Goal: Use online tool/utility: Utilize a website feature to perform a specific function

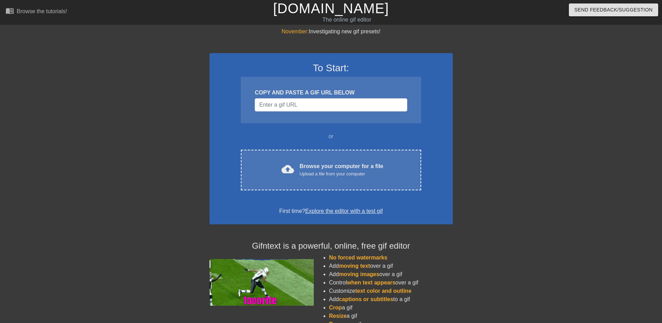
drag, startPoint x: 245, startPoint y: 175, endPoint x: 232, endPoint y: 157, distance: 21.9
drag, startPoint x: 232, startPoint y: 157, endPoint x: 240, endPoint y: 94, distance: 63.5
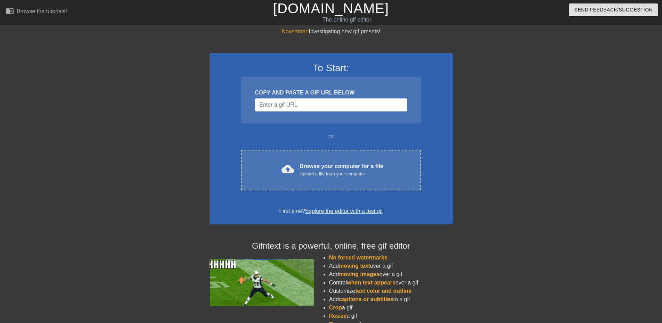
click at [240, 94] on div "To Start: COPY AND PASTE A GIF URL BELOW or cloud_upload Browse your computer f…" at bounding box center [331, 138] width 243 height 171
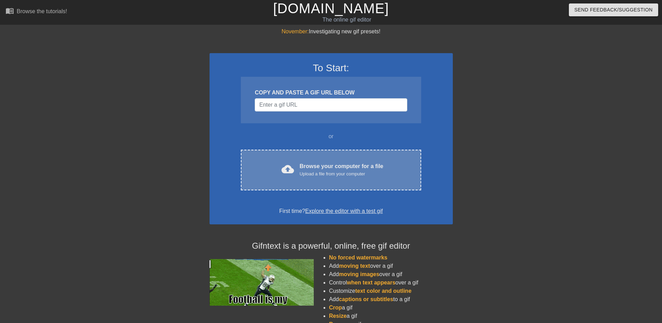
click at [338, 175] on div "Upload a file from your computer" at bounding box center [342, 174] width 84 height 7
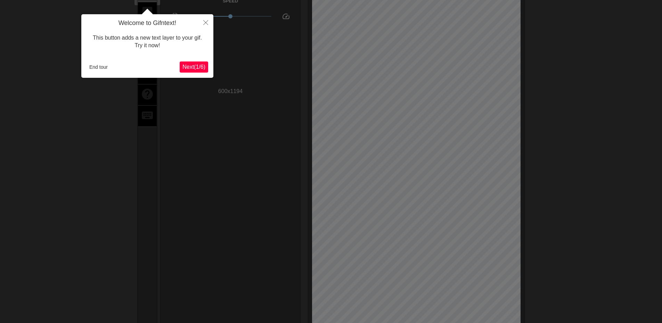
scroll to position [17, 0]
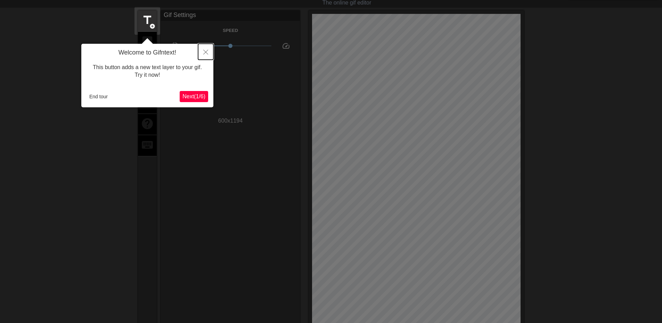
click at [206, 51] on icon "Close" at bounding box center [205, 52] width 5 height 5
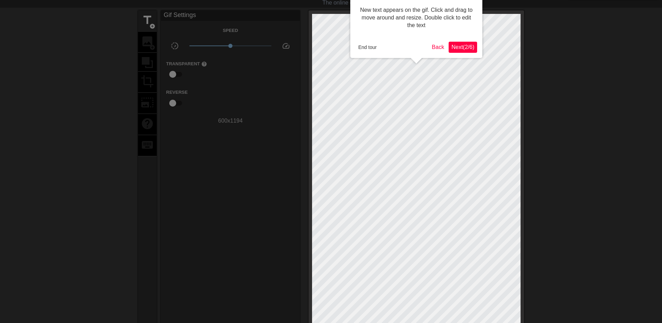
scroll to position [0, 0]
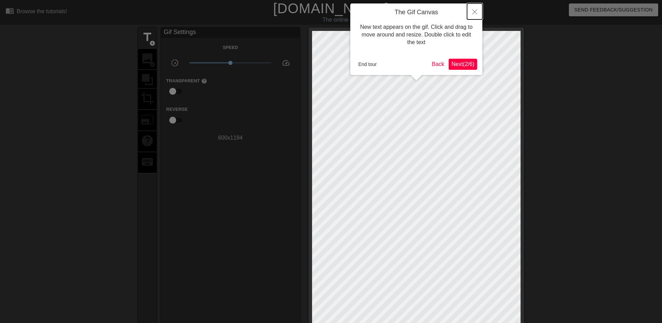
click at [475, 10] on icon "Close" at bounding box center [475, 11] width 5 height 5
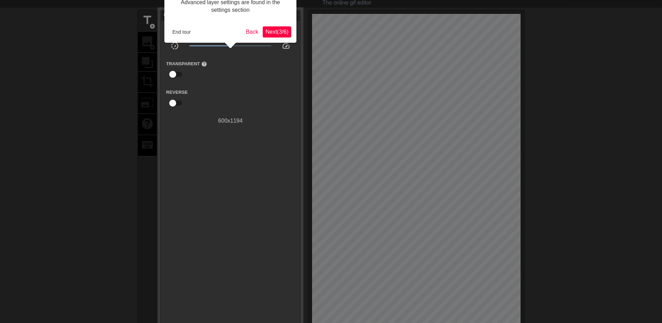
click at [281, 30] on span "Next ( 3 / 6 )" at bounding box center [277, 32] width 23 height 6
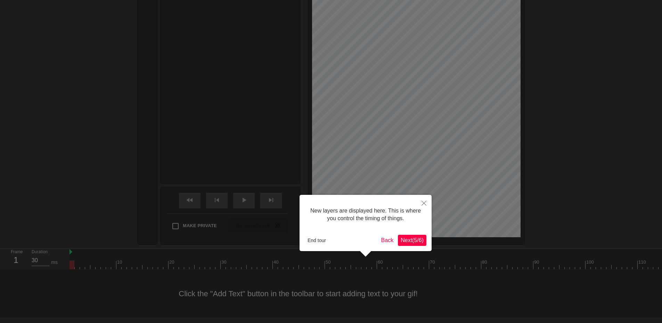
scroll to position [6, 0]
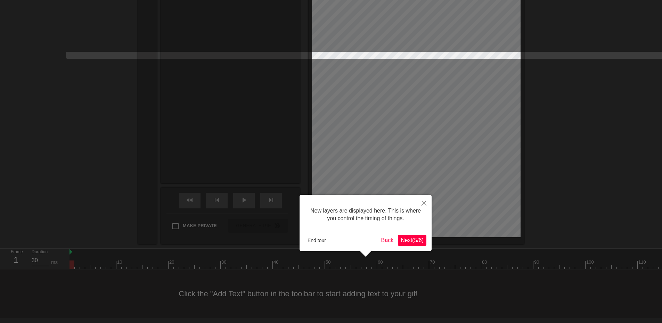
click at [419, 234] on div "New layers are displayed here. This is where you control the timing of things. …" at bounding box center [366, 223] width 132 height 56
click at [418, 243] on span "Next ( 5 / 6 )" at bounding box center [412, 241] width 23 height 6
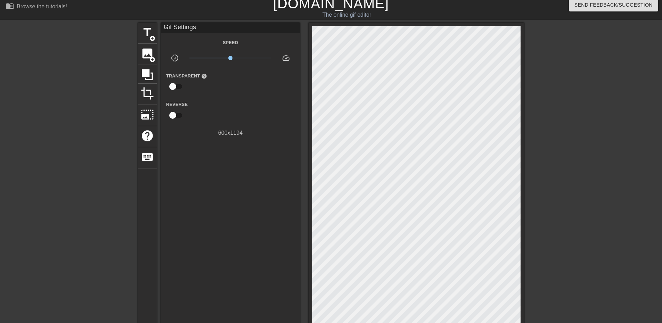
scroll to position [0, 0]
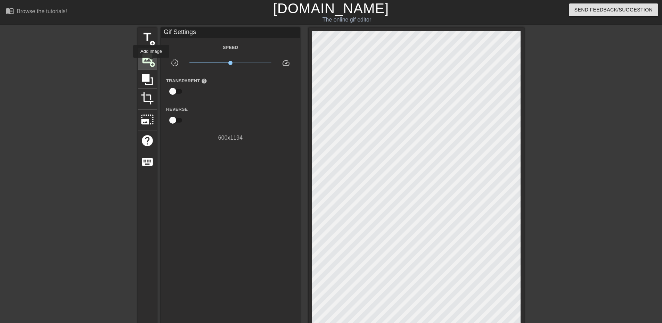
click at [151, 63] on span "add_circle" at bounding box center [153, 65] width 6 height 6
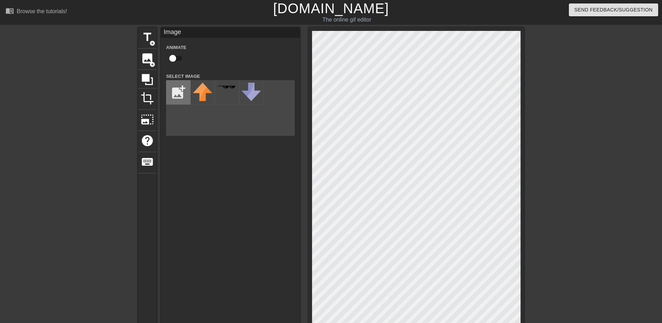
click at [181, 90] on input "file" at bounding box center [179, 93] width 24 height 24
type input "C:\fakepath\malkmirror.png"
click at [204, 93] on img at bounding box center [202, 102] width 19 height 39
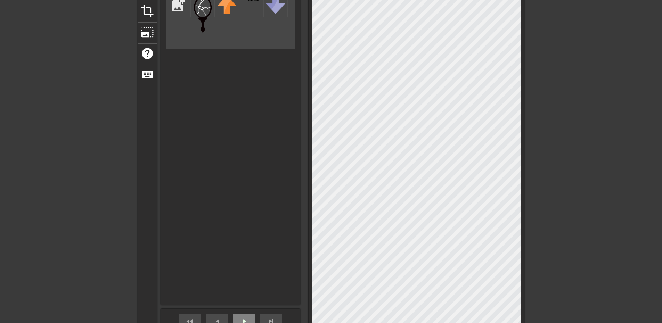
scroll to position [176, 0]
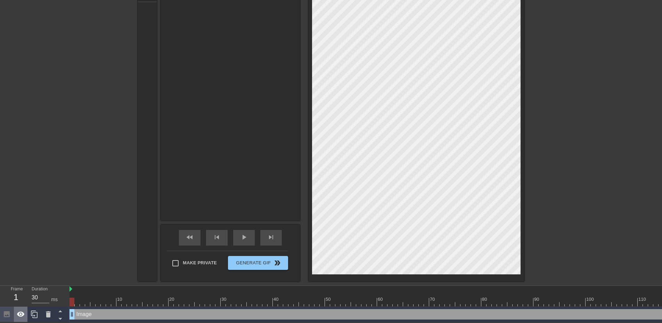
click at [17, 311] on icon at bounding box center [21, 315] width 8 height 8
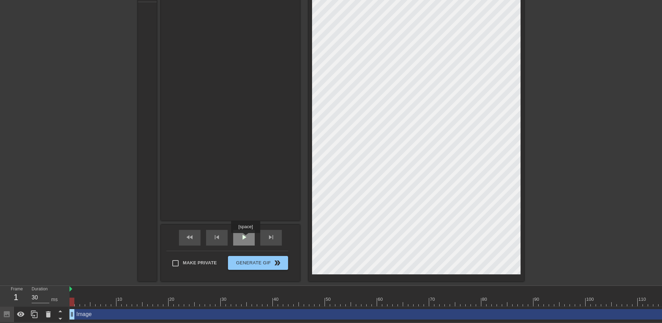
click at [246, 238] on div "play_arrow" at bounding box center [244, 238] width 22 height 16
click at [241, 235] on span "pause" at bounding box center [244, 237] width 8 height 8
drag, startPoint x: 259, startPoint y: 299, endPoint x: 63, endPoint y: 297, distance: 196.5
click at [63, 297] on div "Frame 1 Duration 30 ms 10 20 30 40 50 60 70 80 90 100 110 120 Image drag_handle…" at bounding box center [331, 304] width 662 height 37
click at [234, 233] on div "play_arrow" at bounding box center [244, 238] width 22 height 16
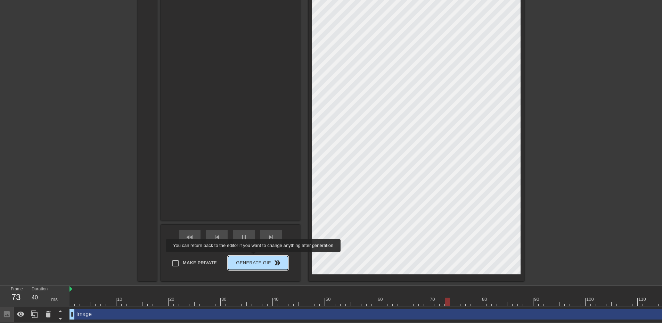
type input "30"
click at [254, 259] on span "Generate Gif double_arrow" at bounding box center [258, 263] width 55 height 8
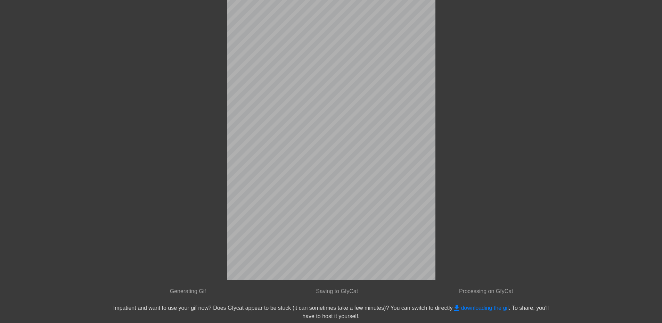
scroll to position [0, 0]
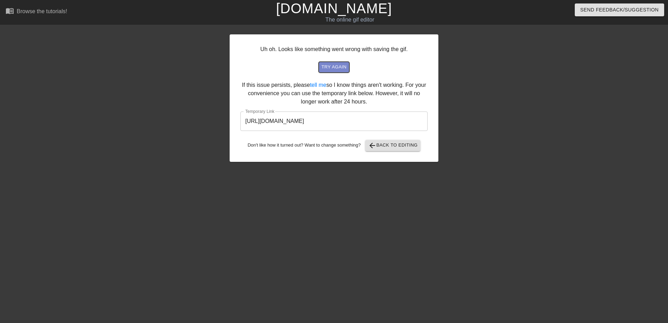
click at [338, 67] on span "try again" at bounding box center [333, 67] width 25 height 8
click at [312, 120] on input "https://www.gifntext.com/temp_generations/6uT1GiFU.gif" at bounding box center [333, 121] width 187 height 19
drag, startPoint x: 389, startPoint y: 120, endPoint x: 238, endPoint y: 119, distance: 150.6
click at [238, 119] on div "Uh oh. Looks like something went wrong with saving the gif. try again If this i…" at bounding box center [334, 98] width 209 height 128
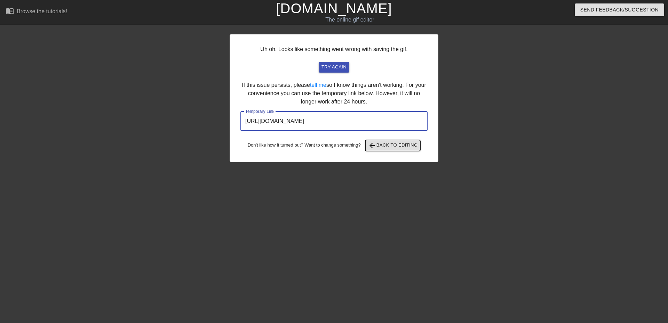
click at [389, 144] on span "arrow_back Back to Editing" at bounding box center [393, 146] width 50 height 8
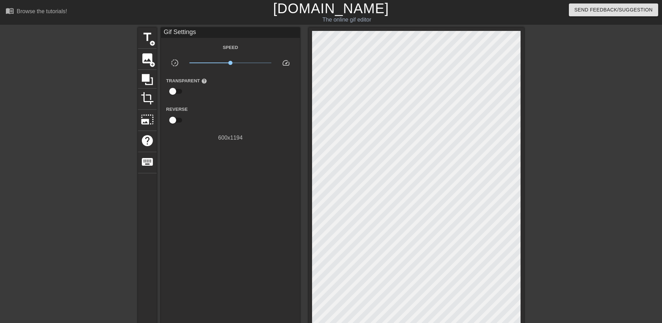
type input "30"
click at [172, 91] on input "checkbox" at bounding box center [173, 91] width 40 height 13
checkbox input "true"
type input "40"
click at [173, 89] on input "checkbox" at bounding box center [180, 91] width 40 height 13
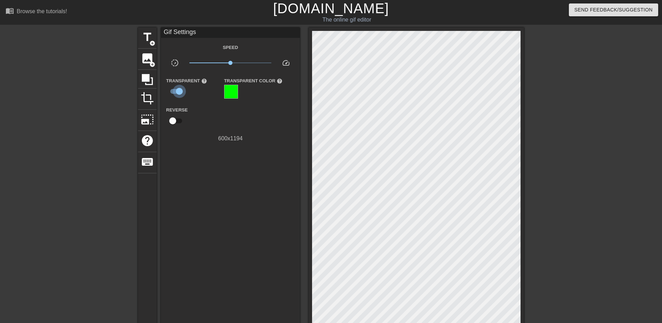
checkbox input "false"
type input "40"
click at [173, 89] on input "checkbox" at bounding box center [173, 91] width 40 height 13
checkbox input "true"
type input "30"
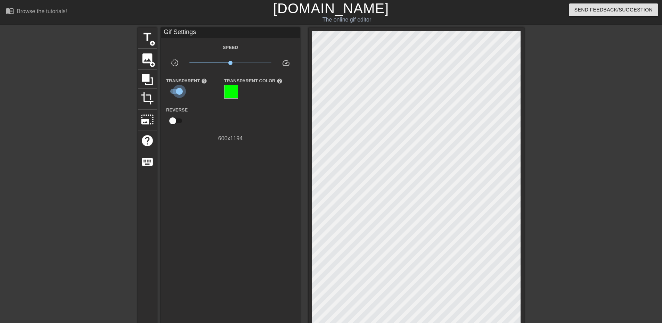
click at [174, 88] on input "checkbox" at bounding box center [180, 91] width 40 height 13
checkbox input "false"
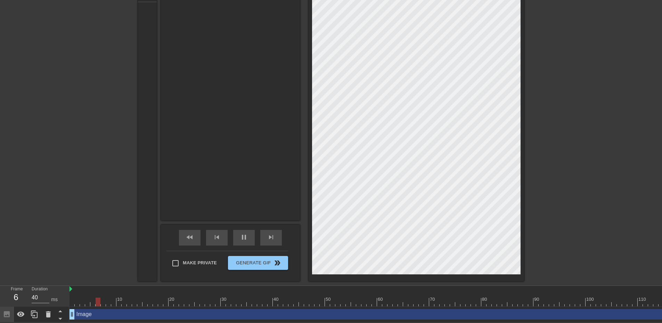
scroll to position [176, 0]
type input "40"
click at [177, 256] on input "Make Private" at bounding box center [175, 263] width 15 height 15
checkbox input "true"
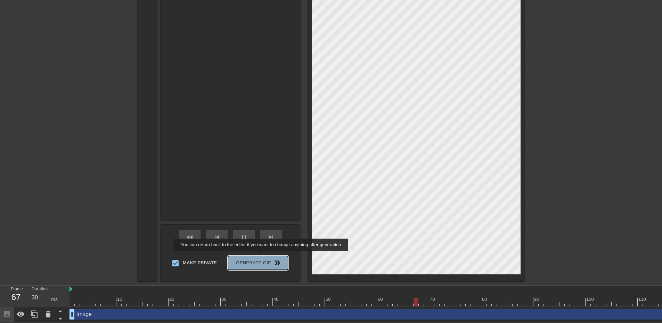
type input "40"
click at [262, 259] on span "Generate Gif double_arrow" at bounding box center [258, 263] width 55 height 8
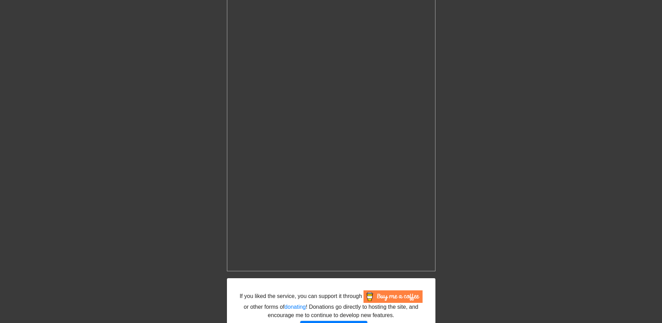
scroll to position [215, 0]
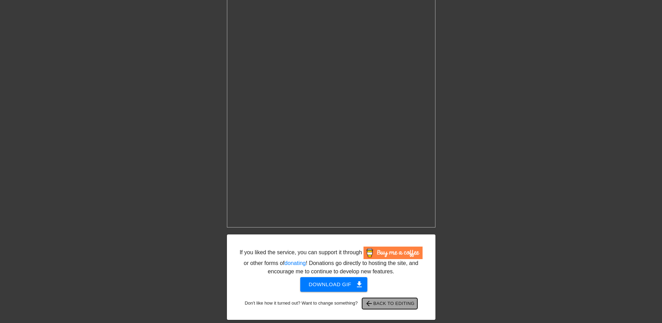
click at [397, 302] on span "arrow_back Back to Editing" at bounding box center [390, 304] width 50 height 8
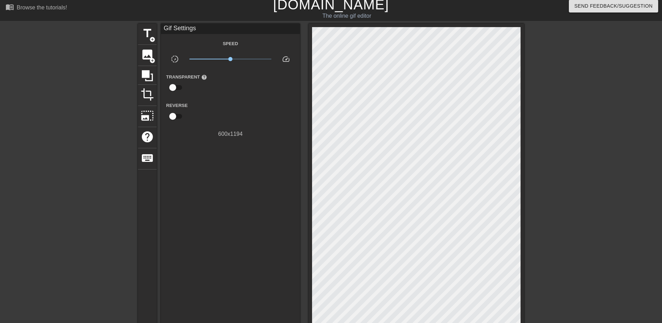
scroll to position [2, 0]
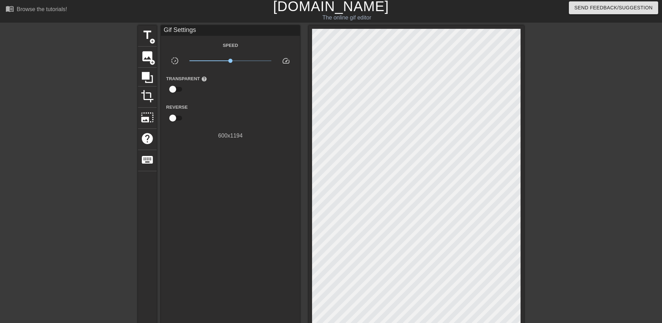
type input "40"
click at [170, 88] on input "checkbox" at bounding box center [173, 89] width 40 height 13
checkbox input "true"
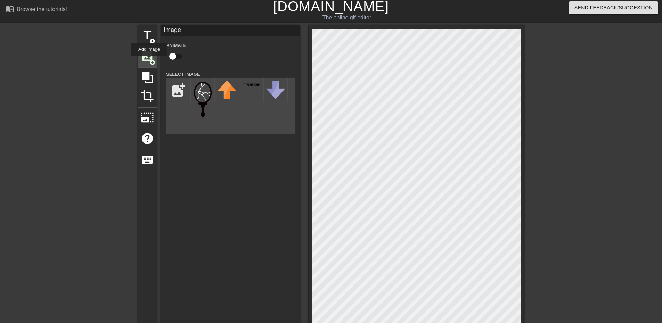
click at [149, 61] on span "image" at bounding box center [147, 56] width 13 height 13
click at [149, 74] on icon at bounding box center [147, 77] width 11 height 11
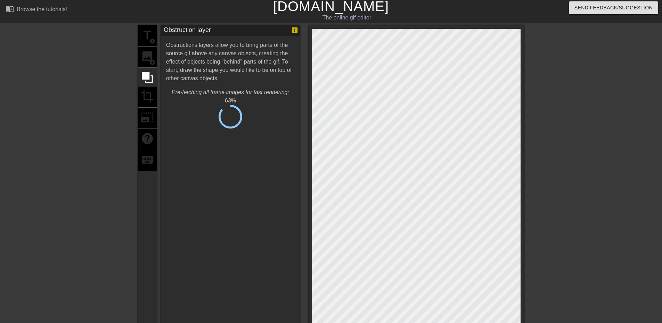
click at [150, 95] on div "title add_circle image add_circle crop photo_size_select_large help keyboard" at bounding box center [147, 238] width 19 height 426
click at [210, 138] on div "Obstruction layer Obstructions layers allow you to bring parts of the source gi…" at bounding box center [230, 207] width 139 height 365
click at [199, 119] on span "Cancel" at bounding box center [196, 119] width 22 height 9
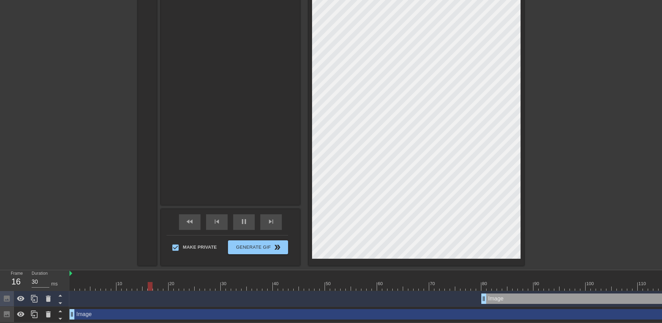
scroll to position [192, 0]
type input "30"
click at [247, 218] on span "pause" at bounding box center [244, 222] width 8 height 8
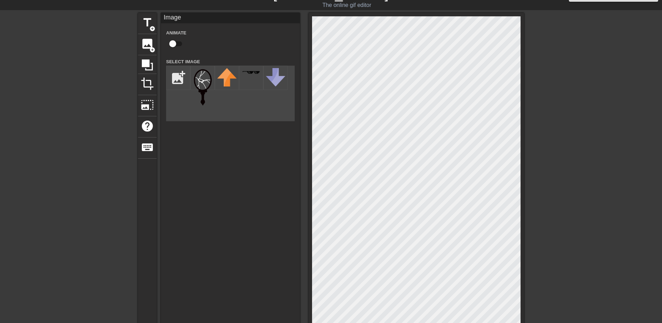
scroll to position [0, 0]
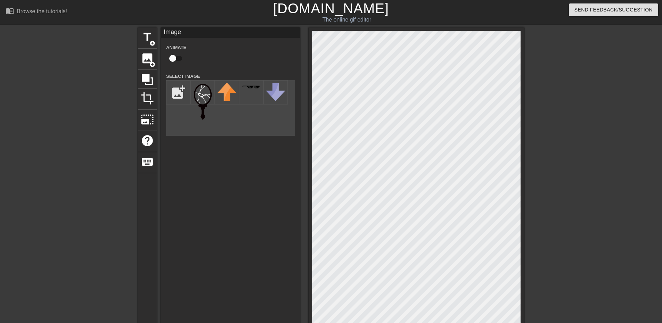
click at [309, 244] on div at bounding box center [417, 240] width 216 height 426
click at [15, 142] on div "title add_circle image add_circle crop photo_size_select_large help keyboard Im…" at bounding box center [331, 240] width 662 height 426
click at [148, 79] on icon at bounding box center [147, 79] width 11 height 11
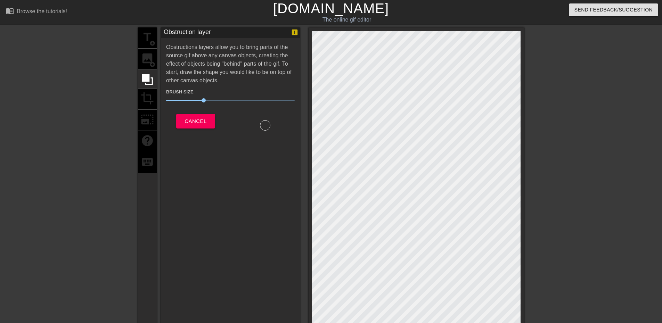
click at [145, 106] on div "title add_circle image add_circle crop photo_size_select_large help keyboard" at bounding box center [147, 240] width 19 height 426
click at [191, 117] on span "Cancel" at bounding box center [196, 121] width 22 height 9
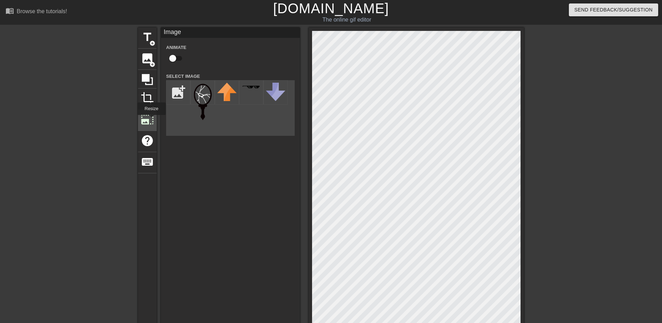
click at [151, 120] on span "photo_size_select_large" at bounding box center [147, 119] width 13 height 13
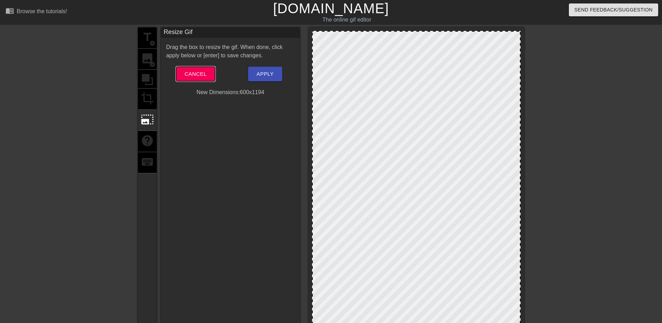
click at [201, 67] on button "Cancel" at bounding box center [195, 74] width 39 height 15
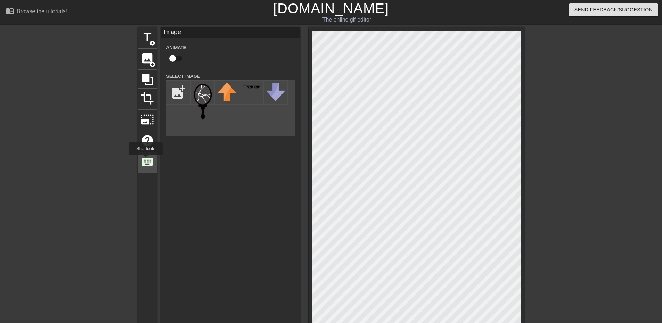
click at [146, 160] on span "keyboard" at bounding box center [147, 161] width 13 height 13
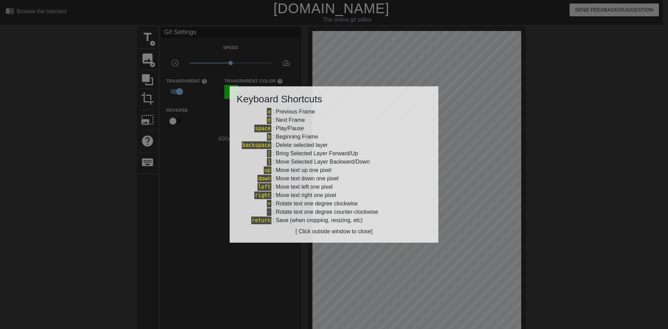
click at [183, 173] on div at bounding box center [334, 164] width 668 height 329
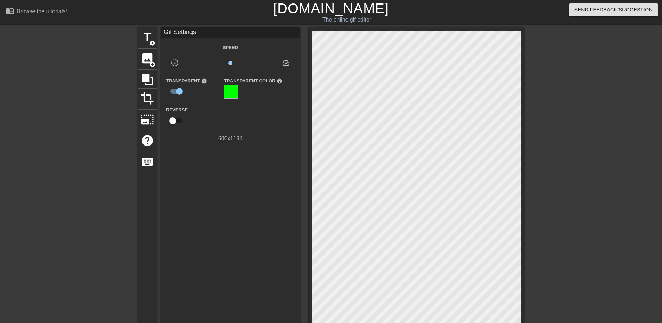
click at [71, 231] on div at bounding box center [77, 131] width 104 height 209
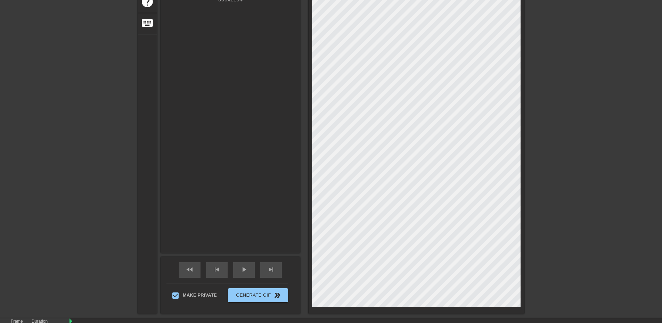
click at [70, 225] on div "title add_circle image add_circle crop photo_size_select_large help keyboard Gi…" at bounding box center [331, 101] width 662 height 426
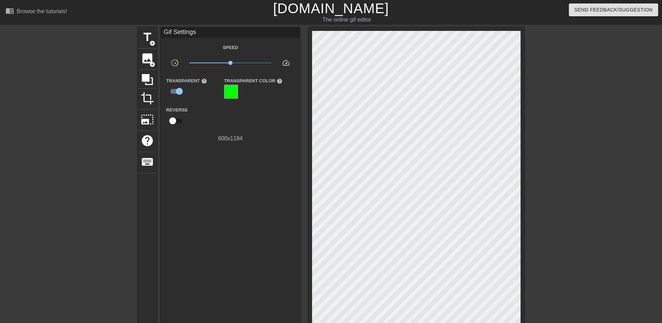
scroll to position [192, 0]
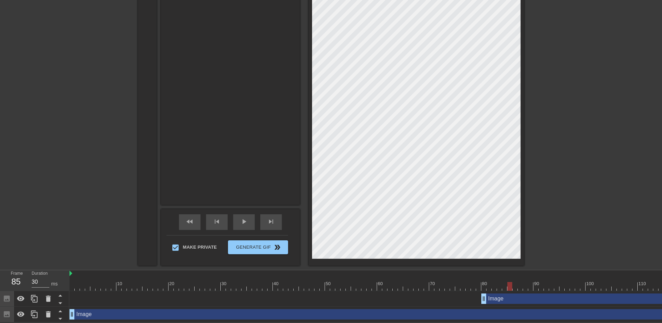
click at [38, 57] on div "title add_circle image add_circle crop photo_size_select_large help keyboard Gi…" at bounding box center [331, 53] width 662 height 426
drag, startPoint x: 122, startPoint y: 301, endPoint x: 114, endPoint y: 298, distance: 8.7
click at [46, 296] on icon at bounding box center [48, 299] width 8 height 8
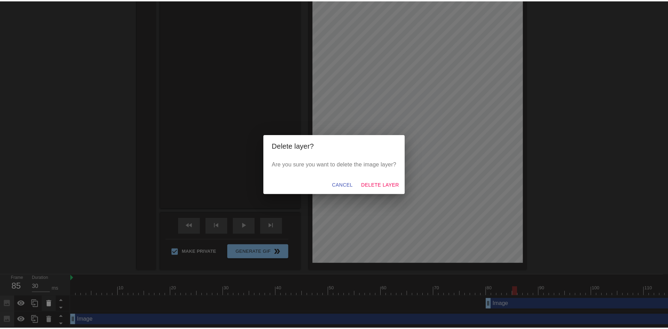
scroll to position [186, 0]
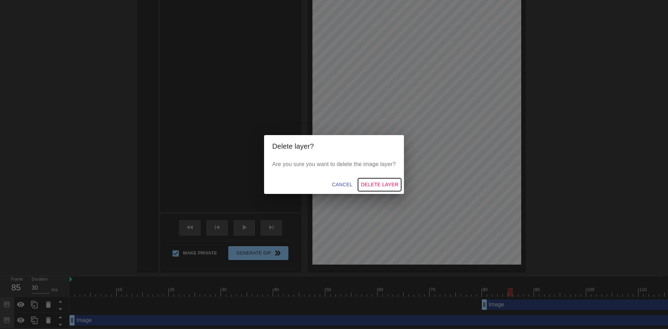
click at [373, 184] on span "Delete Layer" at bounding box center [380, 184] width 38 height 9
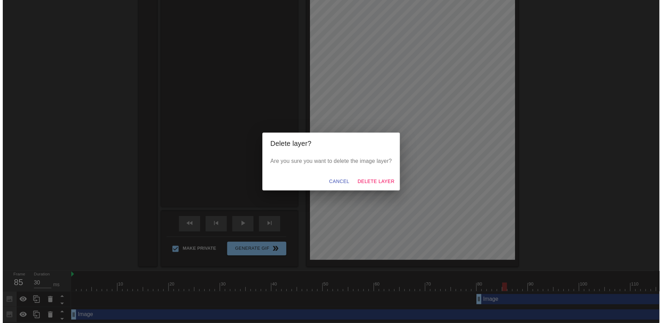
scroll to position [176, 0]
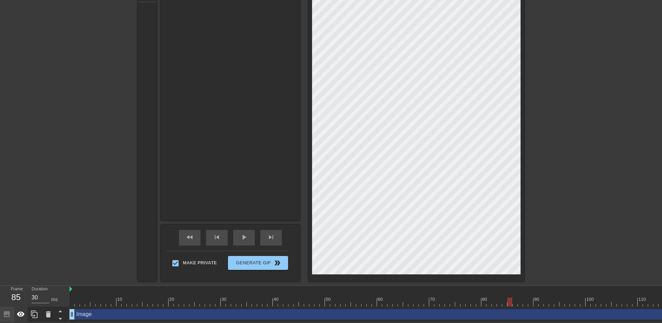
click at [21, 312] on icon at bounding box center [21, 314] width 8 height 5
click at [21, 312] on icon at bounding box center [21, 315] width 8 height 7
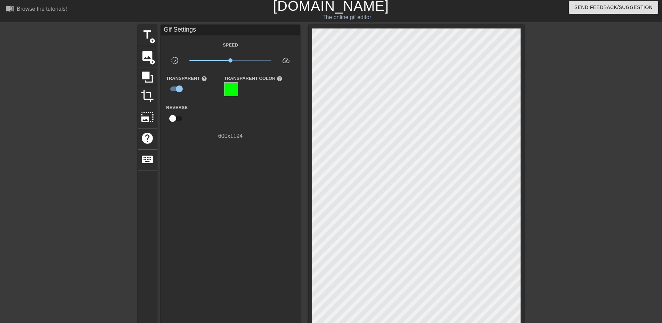
scroll to position [0, 0]
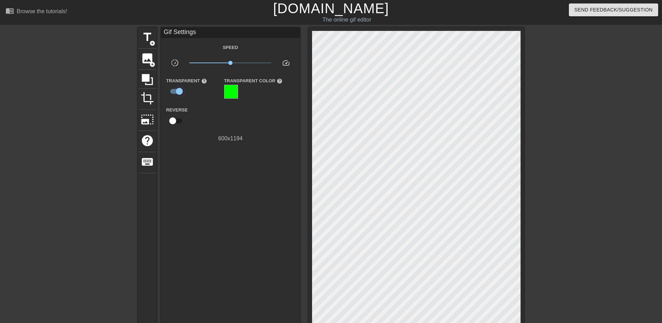
click at [181, 90] on input "checkbox" at bounding box center [180, 91] width 40 height 13
click at [175, 90] on input "checkbox" at bounding box center [173, 91] width 40 height 13
checkbox input "true"
click at [238, 92] on div at bounding box center [231, 92] width 14 height 14
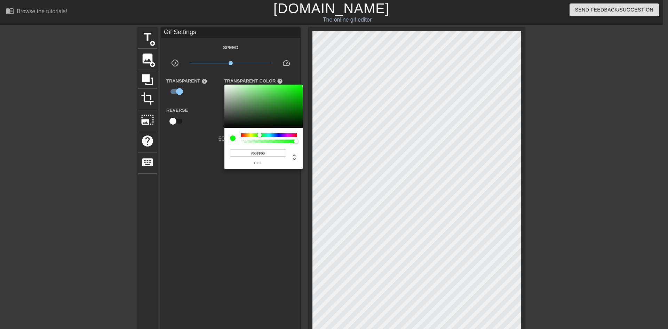
click at [205, 99] on div at bounding box center [334, 164] width 668 height 329
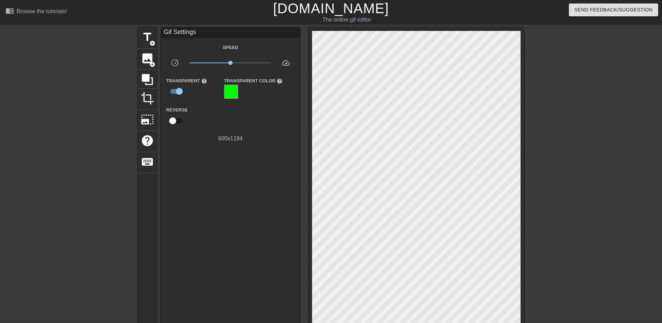
click at [230, 94] on div at bounding box center [231, 92] width 14 height 14
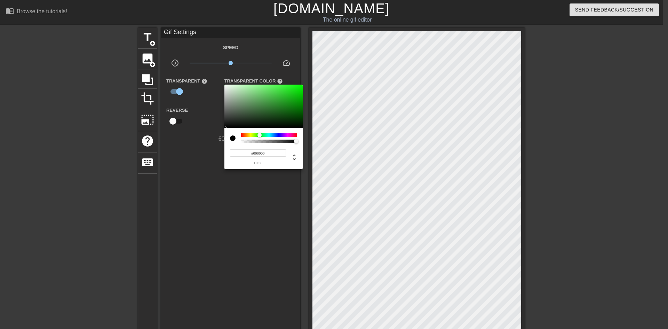
drag, startPoint x: 225, startPoint y: 127, endPoint x: 210, endPoint y: 146, distance: 24.0
click at [210, 146] on div "#000000 hex" at bounding box center [334, 164] width 668 height 329
type input "0"
drag, startPoint x: 249, startPoint y: 140, endPoint x: 234, endPoint y: 140, distance: 15.3
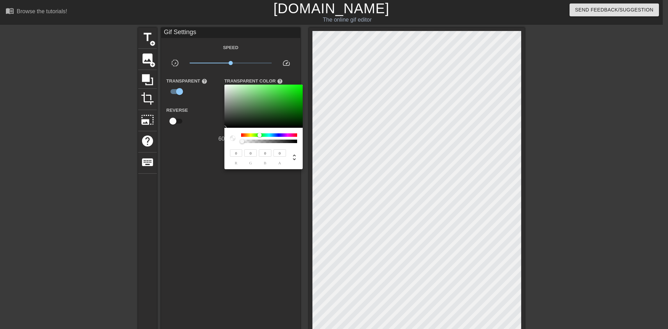
click at [234, 140] on div at bounding box center [263, 138] width 67 height 10
click at [273, 227] on div at bounding box center [334, 164] width 668 height 329
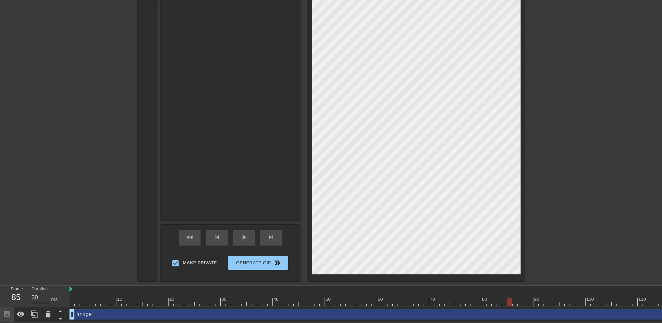
scroll to position [176, 0]
click at [265, 259] on span "Generate Gif double_arrow" at bounding box center [258, 263] width 55 height 8
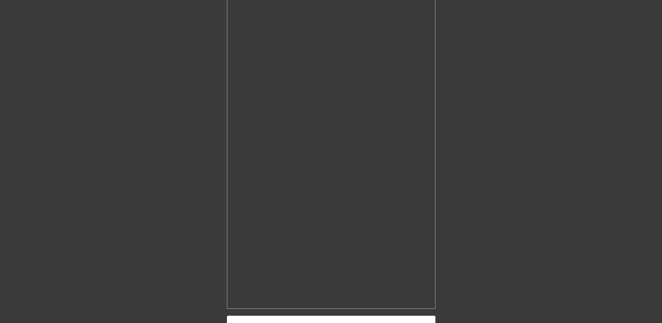
scroll to position [134, 0]
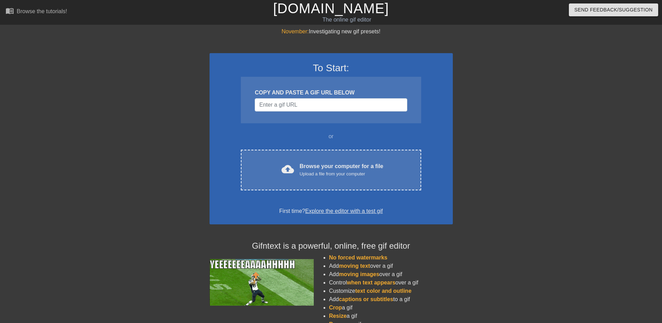
scroll to position [48, 0]
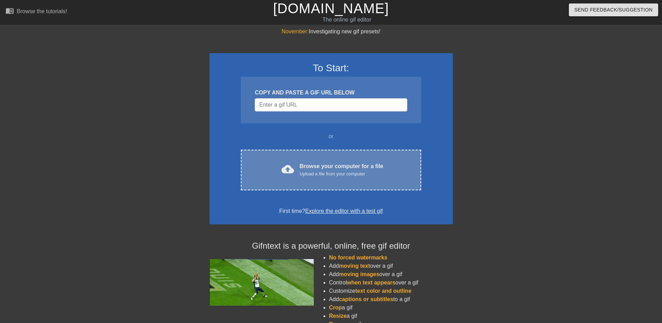
click at [317, 164] on div "Browse your computer for a file Upload a file from your computer" at bounding box center [342, 169] width 84 height 15
